Goal: Information Seeking & Learning: Find specific fact

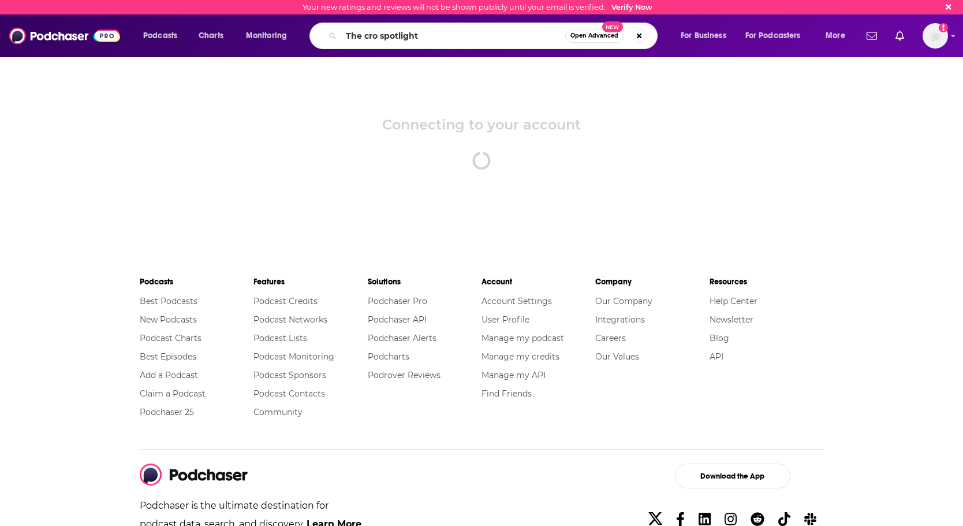
type input "The cro spotlight"
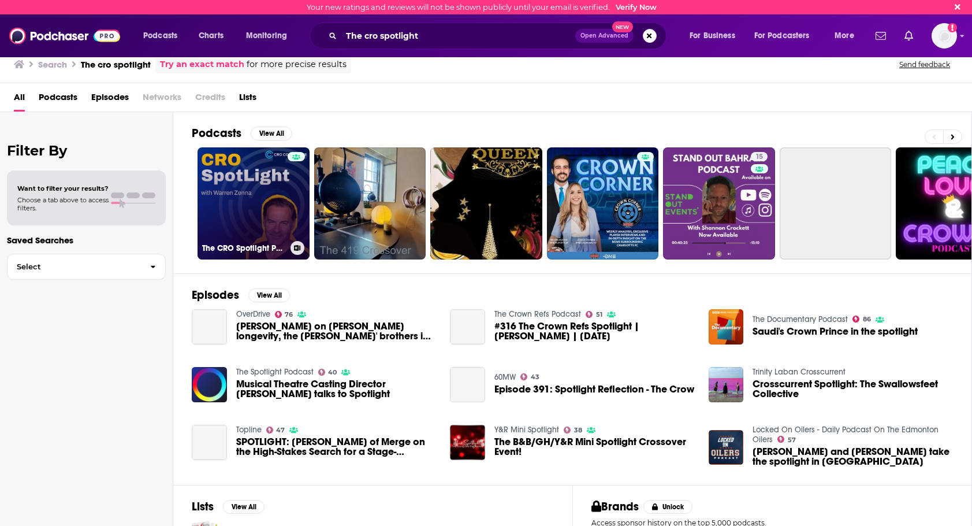
click at [264, 195] on link "The CRO Spotlight Podcast" at bounding box center [254, 203] width 112 height 112
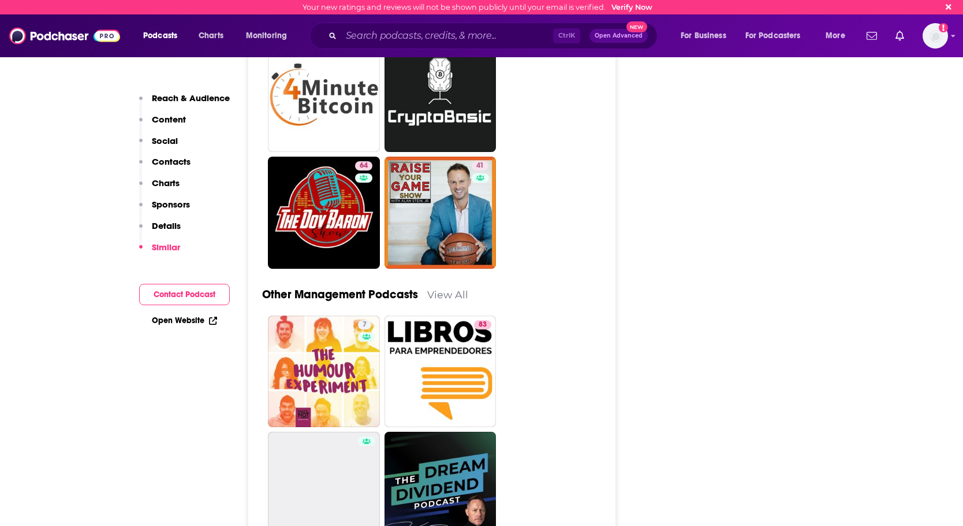
scroll to position [4101, 0]
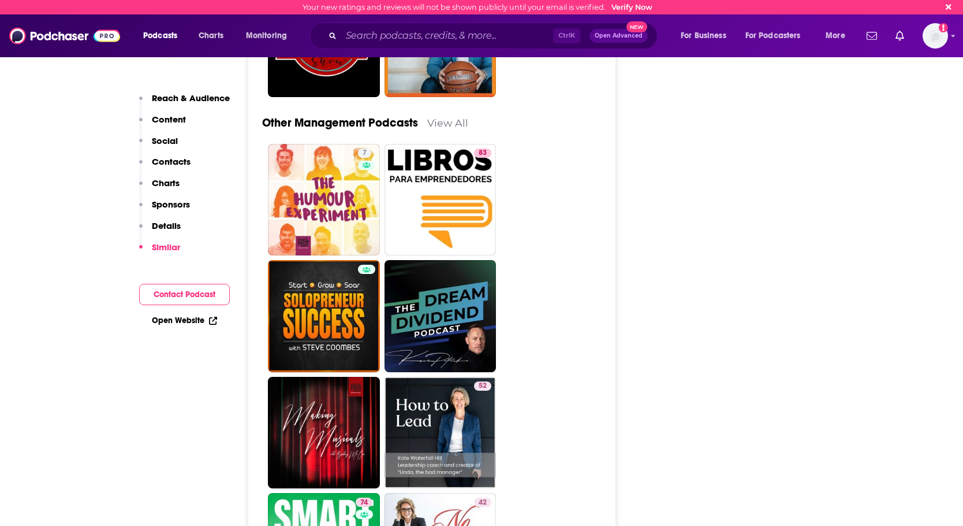
click at [185, 323] on link "Open Website" at bounding box center [184, 320] width 65 height 10
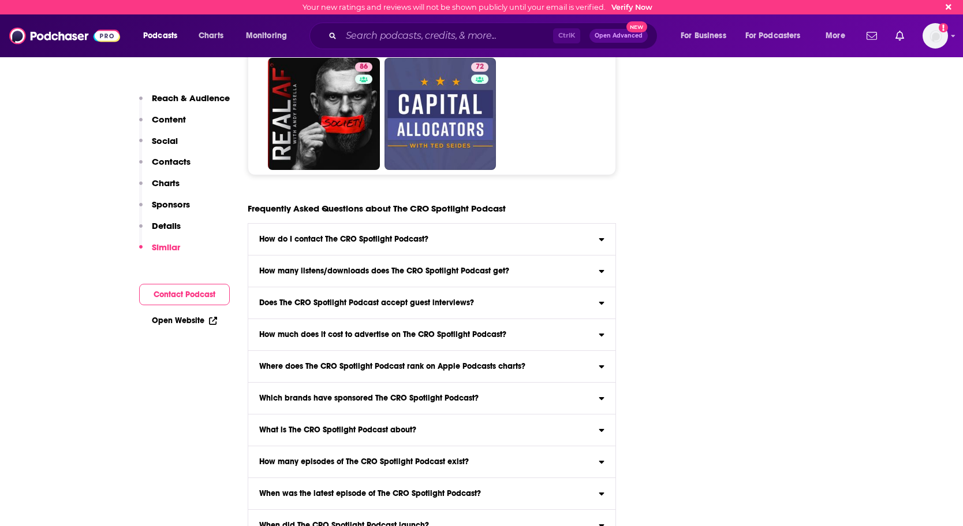
scroll to position [5082, 0]
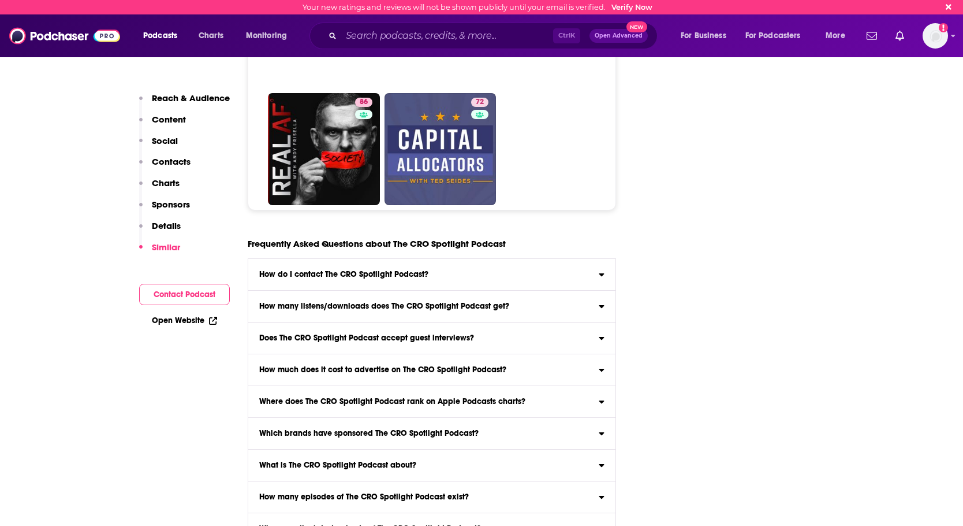
click at [398, 274] on h3 "How do I contact The CRO Spotlight Podcast?" at bounding box center [343, 274] width 169 height 8
click at [0, 0] on input "How do I contact The CRO Spotlight Podcast? Click here to view contact informat…" at bounding box center [0, 0] width 0 height 0
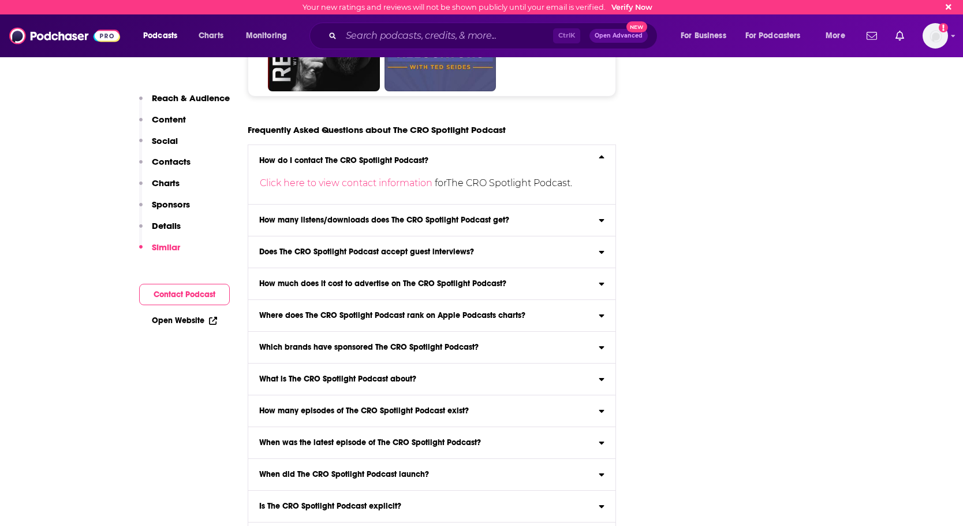
scroll to position [5198, 0]
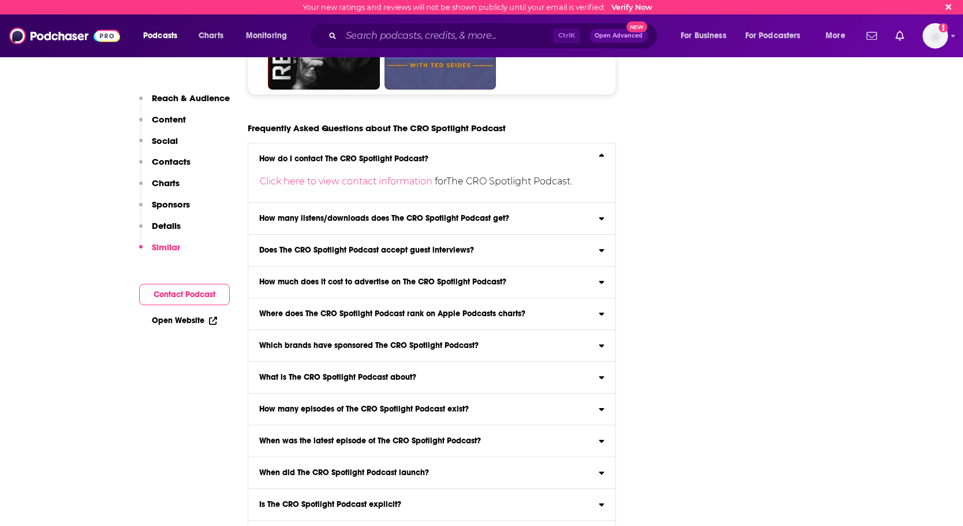
click at [407, 212] on label "How many listens/downloads does The CRO Spotlight Podcast get? Click here to vi…" at bounding box center [431, 219] width 367 height 32
click at [0, 0] on input "How many listens/downloads does The CRO Spotlight Podcast get? Click here to vi…" at bounding box center [0, 0] width 0 height 0
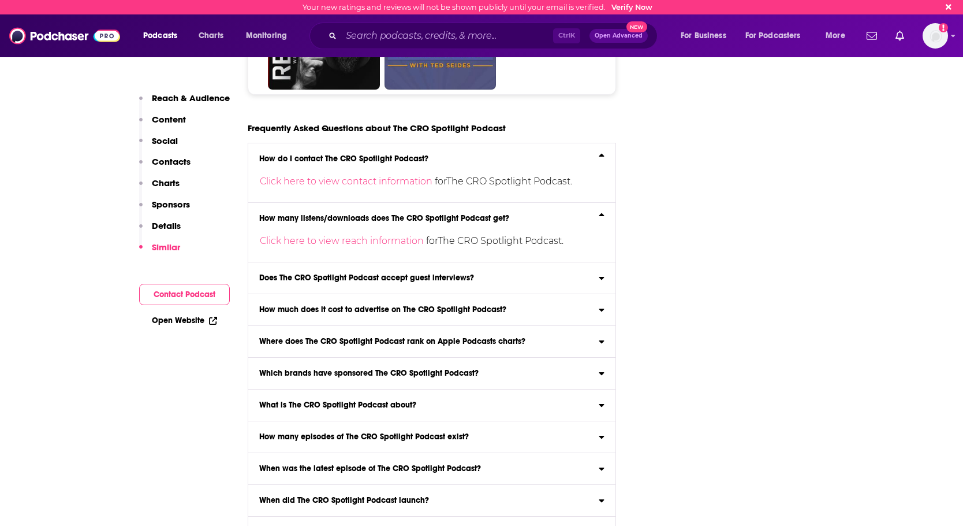
click at [391, 277] on h3 "Does The CRO Spotlight Podcast accept guest interviews?" at bounding box center [366, 278] width 215 height 8
click at [0, 0] on input "Does The CRO Spotlight Podcast accept guest interviews? Yes" at bounding box center [0, 0] width 0 height 0
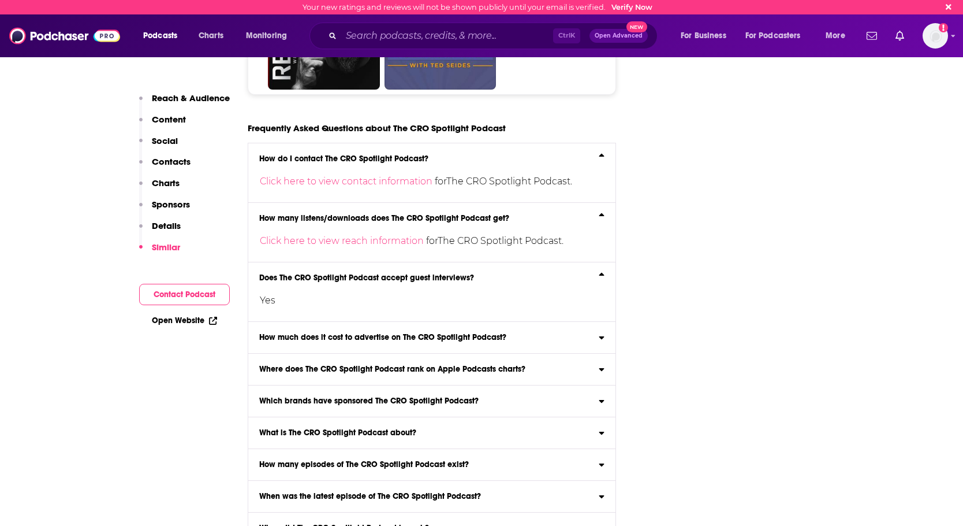
click at [407, 334] on h3 "How much does it cost to advertise on The CRO Spotlight Podcast?" at bounding box center [382, 337] width 247 height 8
click at [0, 0] on input "How much does it cost to advertise on The CRO Spotlight Podcast? Click here to …" at bounding box center [0, 0] width 0 height 0
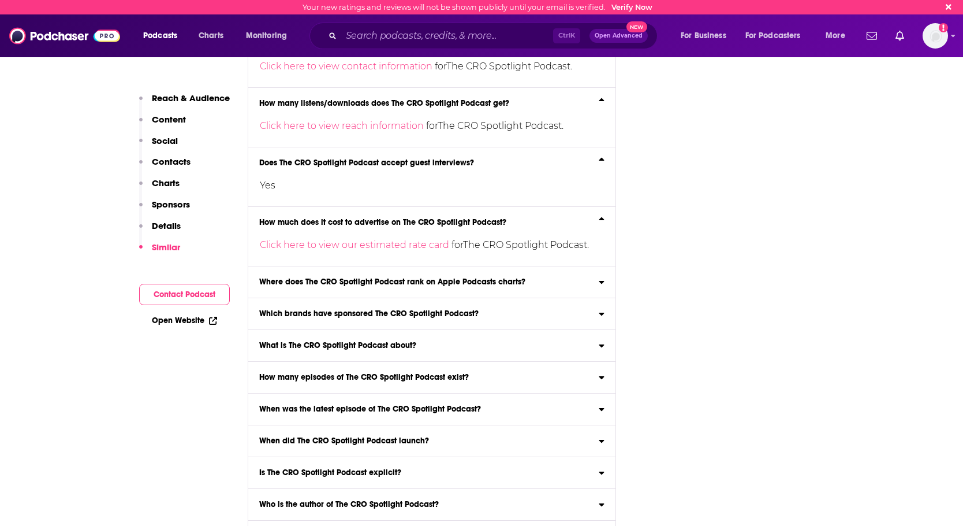
scroll to position [5313, 0]
click at [387, 248] on link "Click here to view our estimated rate card" at bounding box center [356, 244] width 192 height 11
click at [388, 243] on link "Click here to view our estimated rate card" at bounding box center [356, 244] width 192 height 11
click at [497, 237] on p "Click here to view our estimated rate card for The CRO Spotlight Podcast ." at bounding box center [428, 244] width 337 height 18
click at [0, 0] on input "How much does it cost to advertise on The CRO Spotlight Podcast? Click here to …" at bounding box center [0, 0] width 0 height 0
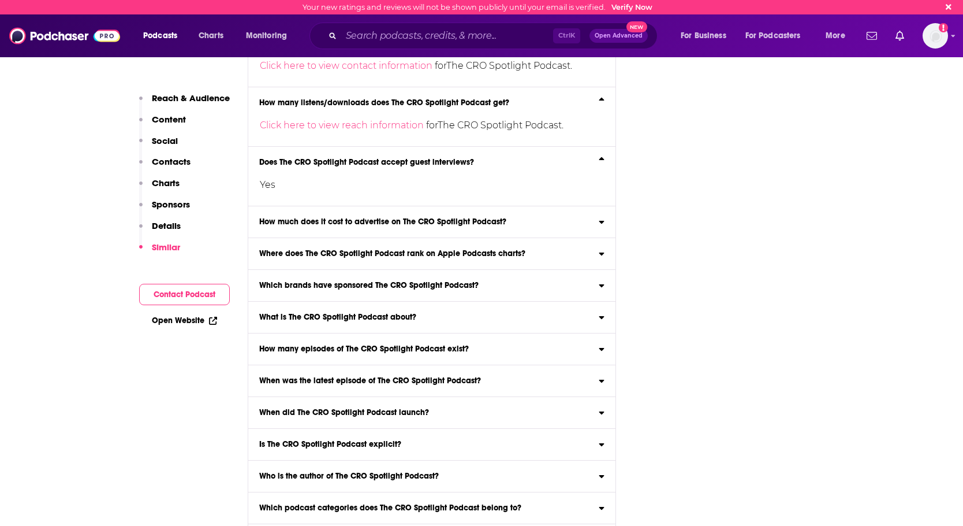
click at [480, 233] on label "How much does it cost to advertise on The CRO Spotlight Podcast? Click here to …" at bounding box center [431, 222] width 367 height 32
click at [0, 0] on input "How much does it cost to advertise on The CRO Spotlight Podcast? Click here to …" at bounding box center [0, 0] width 0 height 0
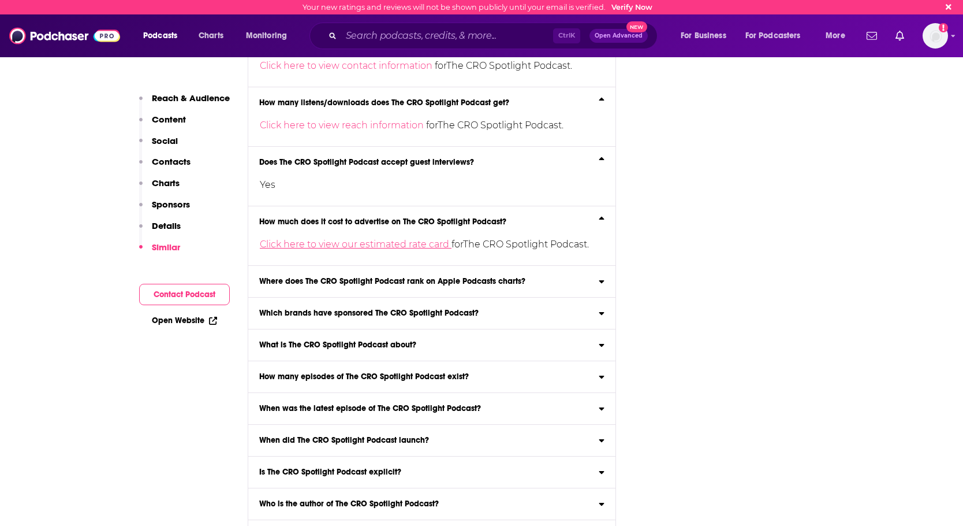
click at [405, 245] on link "Click here to view our estimated rate card" at bounding box center [356, 244] width 192 height 11
click at [557, 255] on label "How much does it cost to advertise on The CRO Spotlight Podcast? Click here to …" at bounding box center [431, 235] width 367 height 59
click at [0, 0] on input "How much does it cost to advertise on The CRO Spotlight Podcast? Click here to …" at bounding box center [0, 0] width 0 height 0
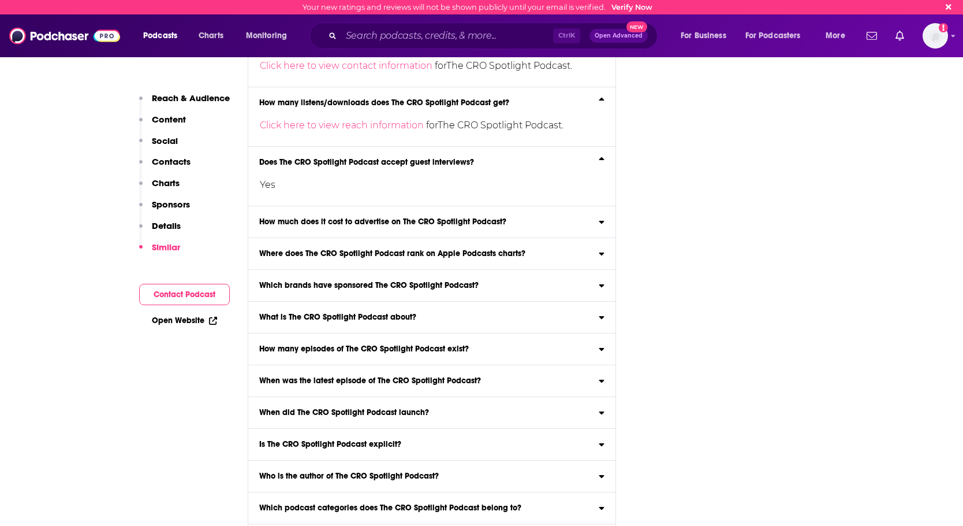
click at [489, 223] on h3 "How much does it cost to advertise on The CRO Spotlight Podcast?" at bounding box center [382, 222] width 247 height 8
click at [0, 0] on input "How much does it cost to advertise on The CRO Spotlight Podcast? Click here to …" at bounding box center [0, 0] width 0 height 0
